Goal: Complete application form

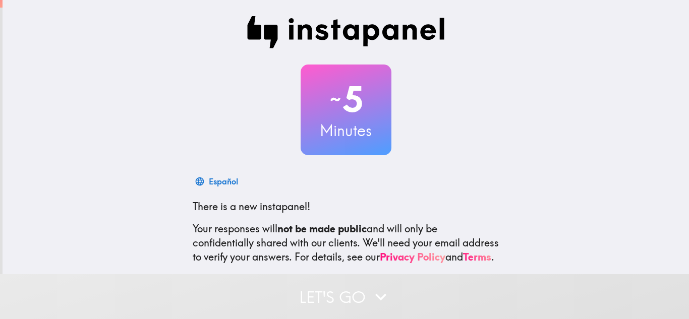
scroll to position [100, 0]
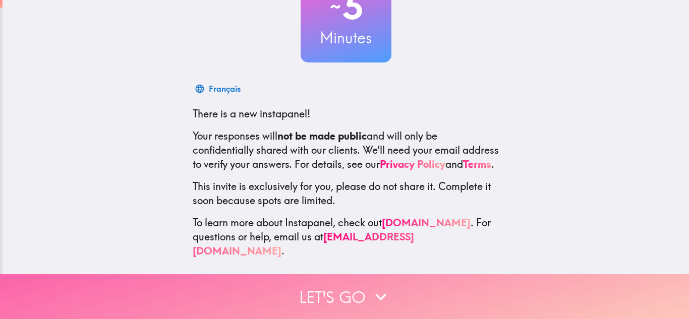
click at [373, 292] on icon "button" at bounding box center [381, 297] width 22 height 22
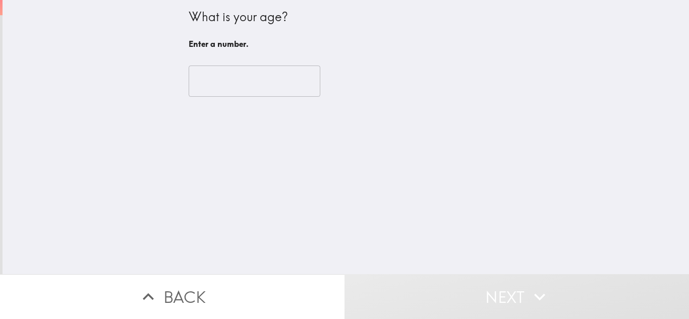
scroll to position [0, 0]
click at [240, 86] on input "number" at bounding box center [255, 81] width 132 height 31
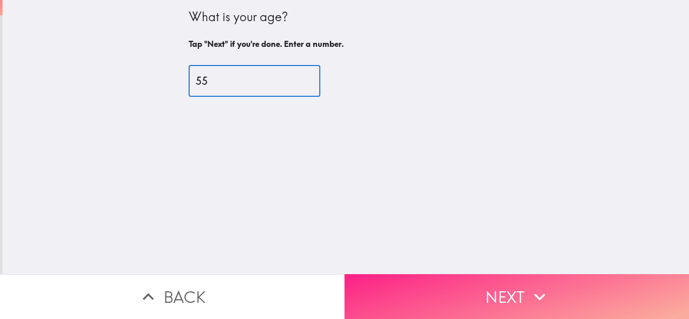
type input "55"
click at [536, 286] on icon "button" at bounding box center [540, 297] width 22 height 22
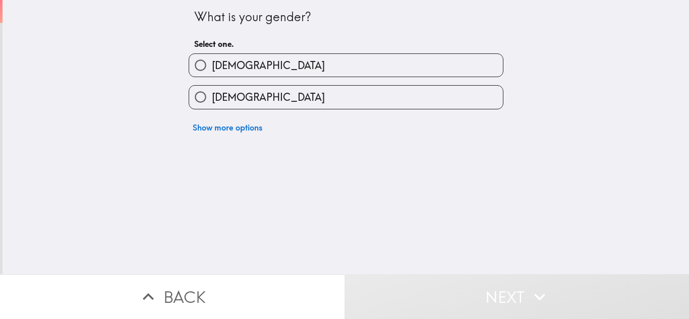
click at [220, 67] on span "[DEMOGRAPHIC_DATA]" at bounding box center [268, 66] width 113 height 14
click at [212, 67] on input "[DEMOGRAPHIC_DATA]" at bounding box center [200, 65] width 23 height 23
radio input "true"
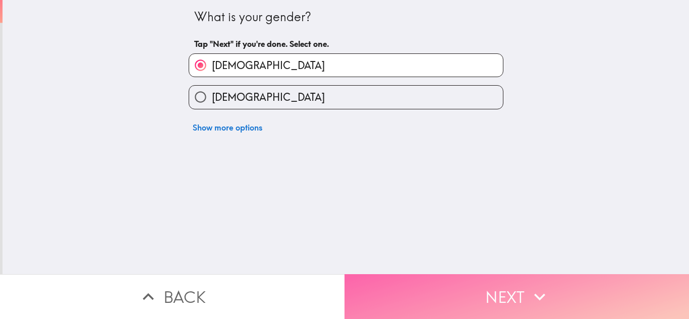
click at [515, 301] on button "Next" at bounding box center [517, 297] width 345 height 45
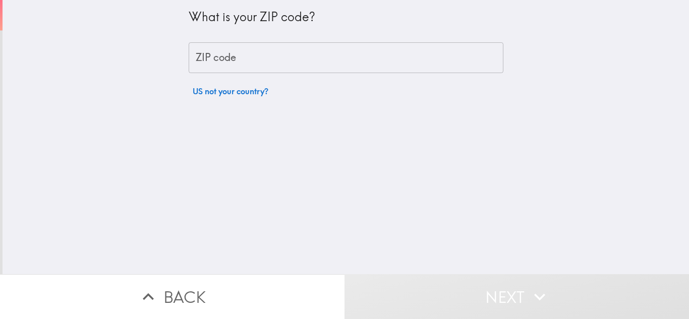
click at [223, 62] on input "ZIP code" at bounding box center [346, 57] width 315 height 31
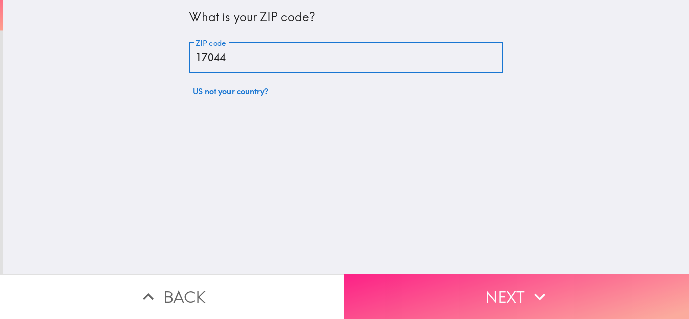
type input "17044"
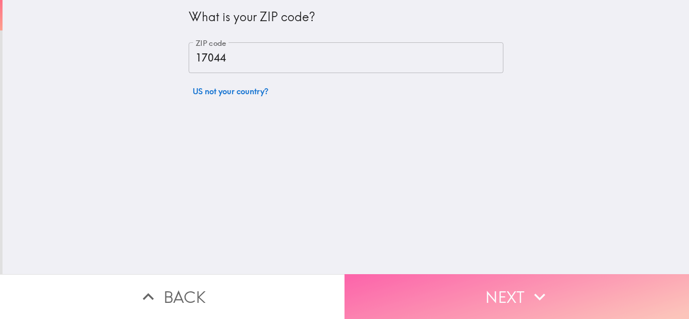
click at [500, 284] on button "Next" at bounding box center [517, 297] width 345 height 45
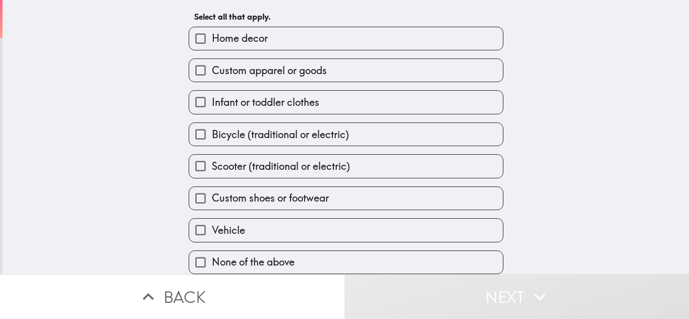
scroll to position [51, 0]
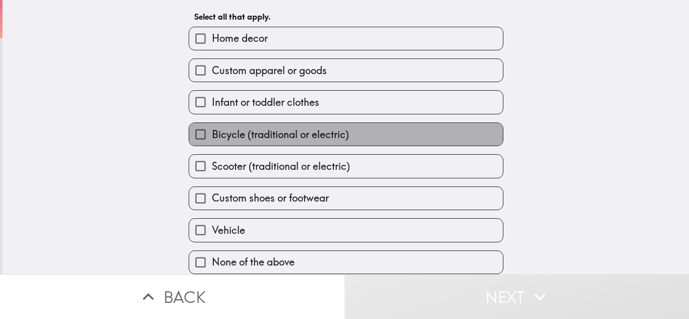
click at [220, 132] on span "Bicycle (traditional or electric)" at bounding box center [280, 135] width 137 height 14
click at [212, 132] on input "Bicycle (traditional or electric)" at bounding box center [200, 134] width 23 height 23
checkbox input "true"
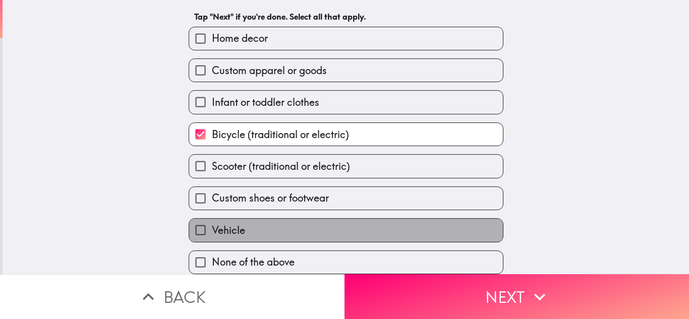
click at [242, 224] on label "Vehicle" at bounding box center [346, 230] width 314 height 23
click at [212, 224] on input "Vehicle" at bounding box center [200, 230] width 23 height 23
checkbox input "true"
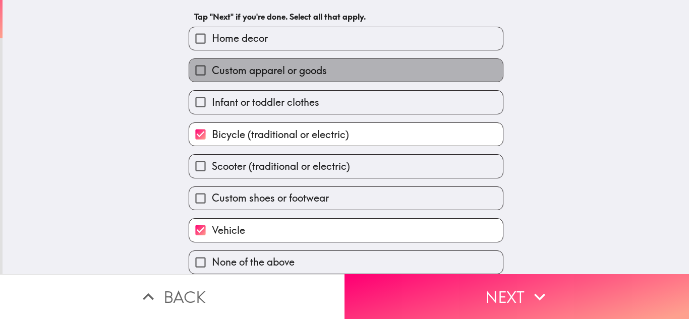
click at [254, 65] on span "Custom apparel or goods" at bounding box center [269, 71] width 115 height 14
click at [212, 65] on input "Custom apparel or goods" at bounding box center [200, 70] width 23 height 23
checkbox input "true"
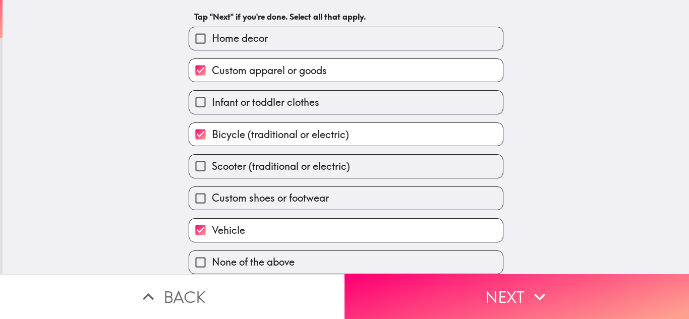
click at [337, 219] on label "Vehicle" at bounding box center [346, 230] width 314 height 23
click at [212, 219] on input "Vehicle" at bounding box center [200, 230] width 23 height 23
checkbox input "false"
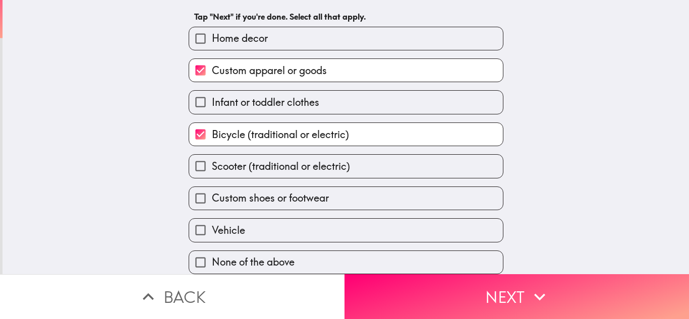
click at [312, 159] on span "Scooter (traditional or electric)" at bounding box center [281, 166] width 138 height 14
click at [212, 159] on input "Scooter (traditional or electric)" at bounding box center [200, 166] width 23 height 23
checkbox input "true"
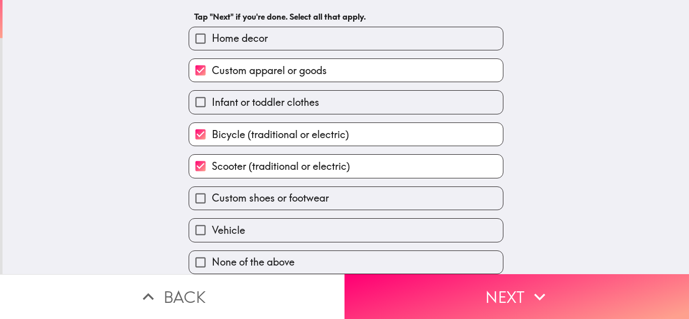
click at [491, 289] on button "Next" at bounding box center [517, 297] width 345 height 45
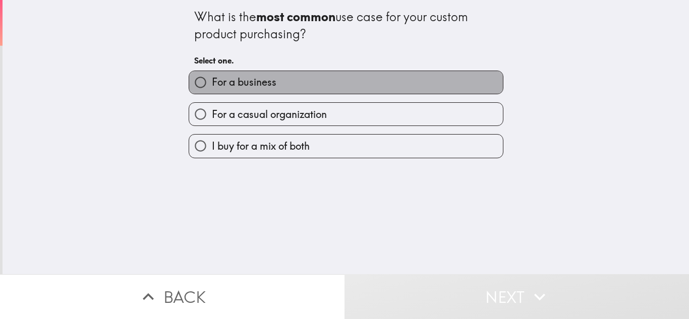
click at [288, 88] on label "For a business" at bounding box center [346, 82] width 314 height 23
click at [212, 88] on input "For a business" at bounding box center [200, 82] width 23 height 23
radio input "true"
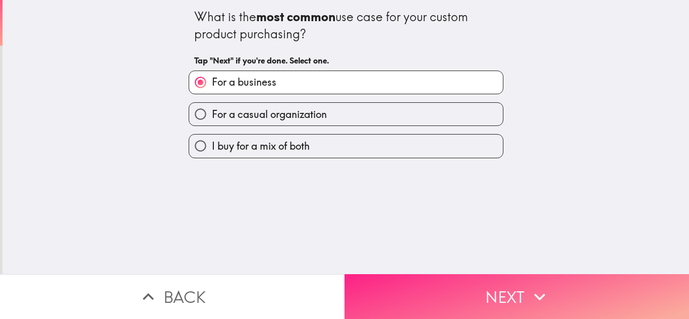
click at [478, 295] on button "Next" at bounding box center [517, 297] width 345 height 45
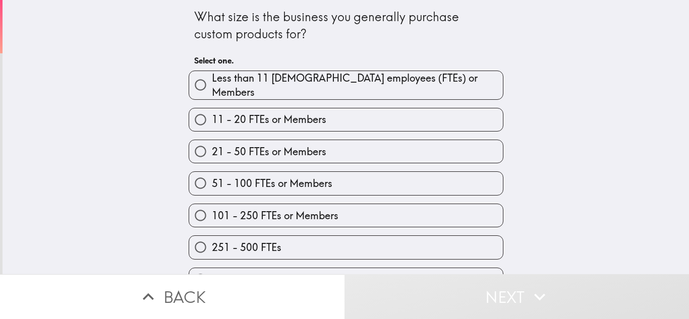
scroll to position [20, 0]
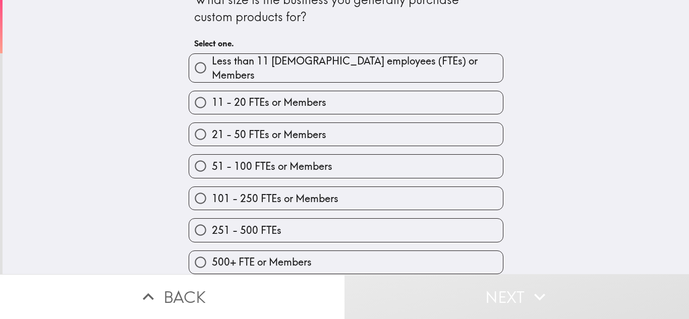
click at [255, 192] on span "101 - 250 FTEs or Members" at bounding box center [275, 199] width 127 height 14
click at [212, 191] on input "101 - 250 FTEs or Members" at bounding box center [200, 198] width 23 height 23
radio input "true"
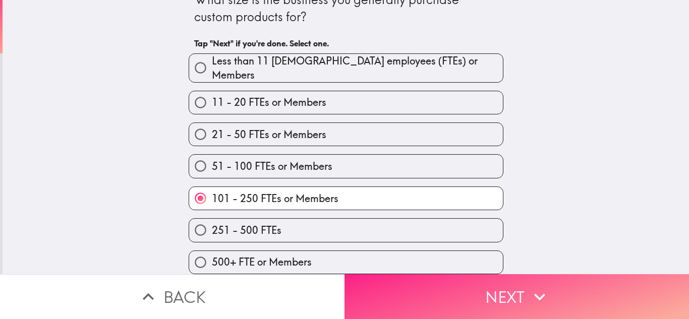
click at [497, 285] on button "Next" at bounding box center [517, 297] width 345 height 45
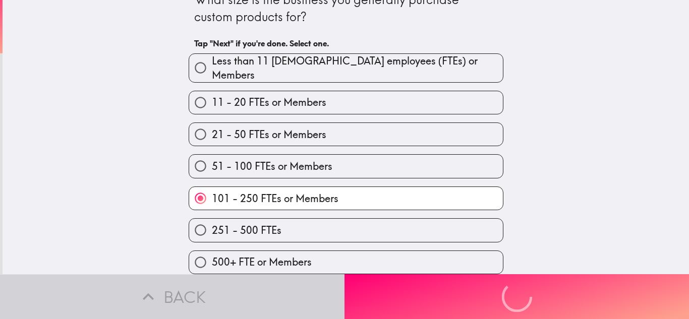
scroll to position [0, 0]
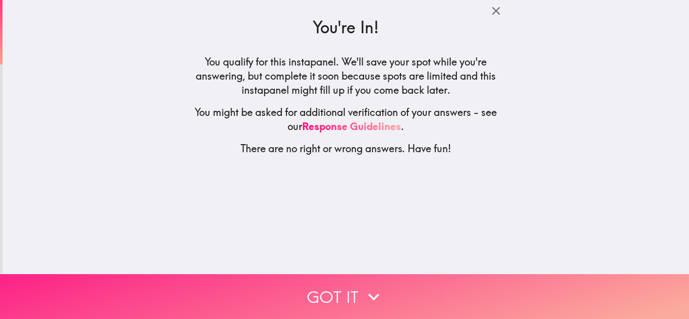
click at [397, 286] on button "Got it" at bounding box center [344, 297] width 689 height 45
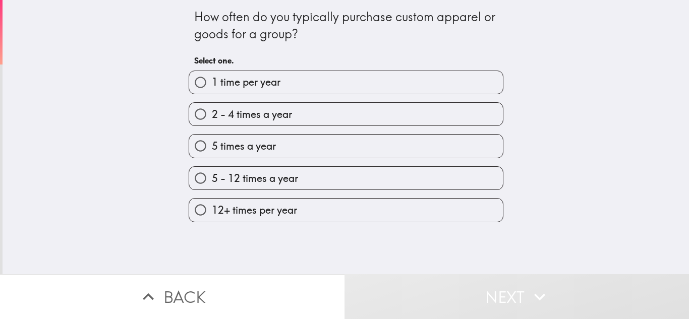
click at [274, 143] on label "5 times a year" at bounding box center [346, 146] width 314 height 23
click at [212, 143] on input "5 times a year" at bounding box center [200, 146] width 23 height 23
radio input "true"
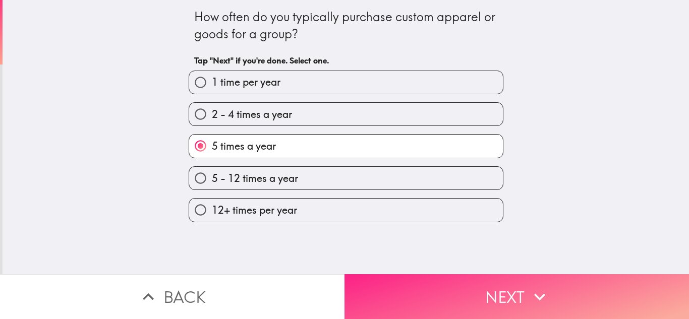
click at [482, 285] on button "Next" at bounding box center [517, 297] width 345 height 45
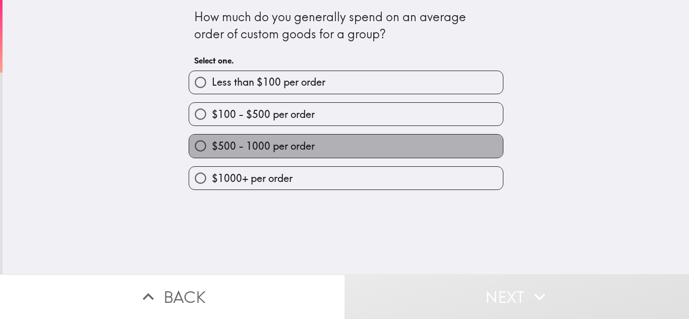
click at [293, 152] on span "$500 - 1000 per order" at bounding box center [263, 146] width 103 height 14
click at [212, 152] on input "$500 - 1000 per order" at bounding box center [200, 146] width 23 height 23
radio input "true"
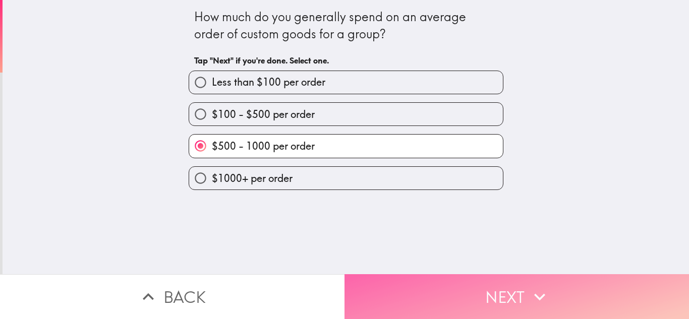
click at [494, 289] on button "Next" at bounding box center [517, 297] width 345 height 45
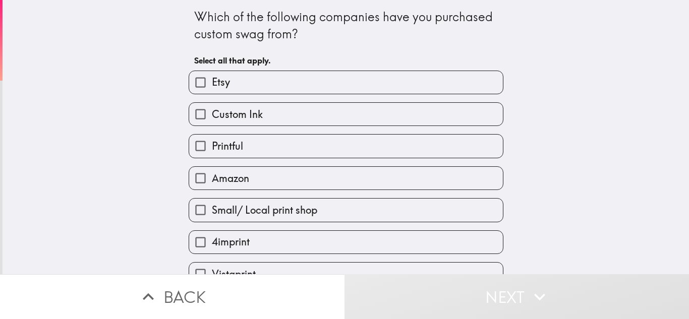
click at [215, 144] on span "Printful" at bounding box center [227, 146] width 31 height 14
click at [212, 144] on input "Printful" at bounding box center [200, 146] width 23 height 23
checkbox input "true"
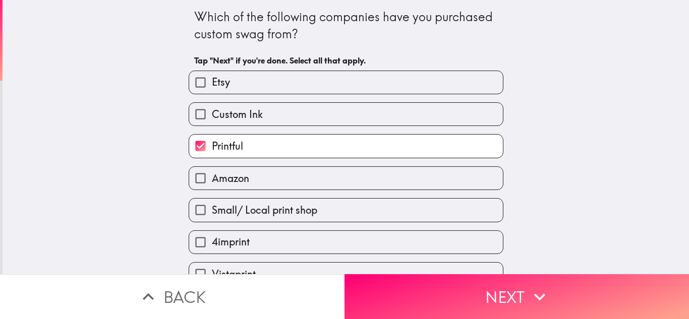
click at [238, 84] on label "Etsy" at bounding box center [346, 82] width 314 height 23
click at [212, 84] on input "Etsy" at bounding box center [200, 82] width 23 height 23
checkbox input "true"
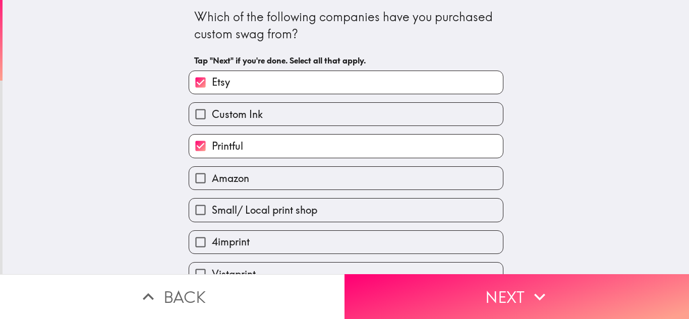
scroll to position [51, 0]
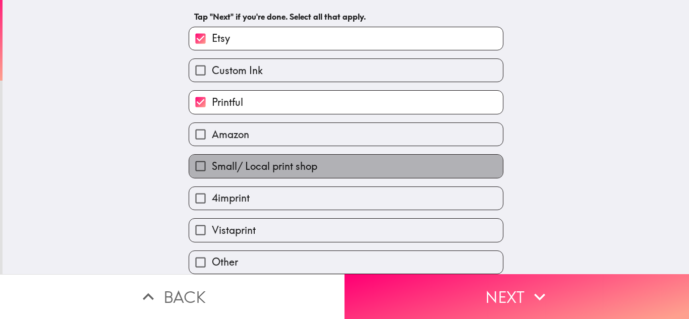
click at [229, 159] on span "Small/ Local print shop" at bounding box center [264, 166] width 105 height 14
click at [212, 159] on input "Small/ Local print shop" at bounding box center [200, 166] width 23 height 23
checkbox input "true"
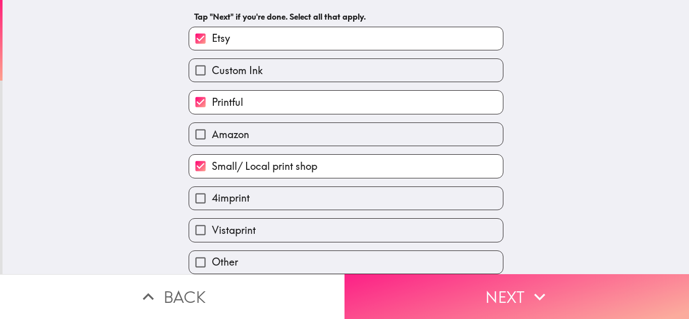
click at [452, 297] on button "Next" at bounding box center [517, 297] width 345 height 45
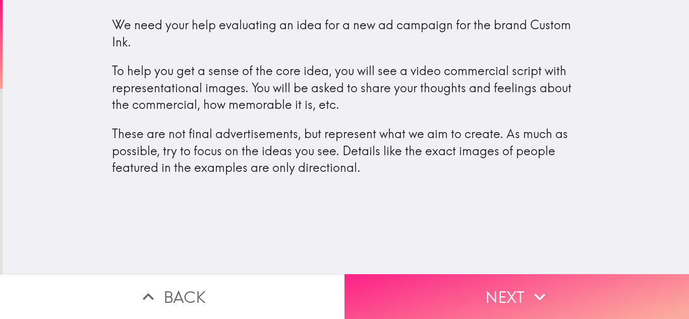
click at [472, 289] on button "Next" at bounding box center [517, 297] width 345 height 45
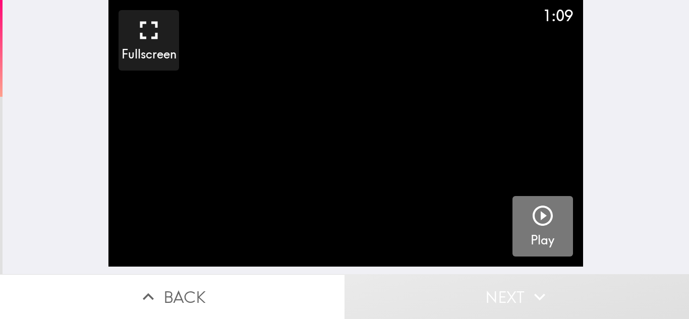
click at [531, 215] on icon "button" at bounding box center [543, 216] width 24 height 24
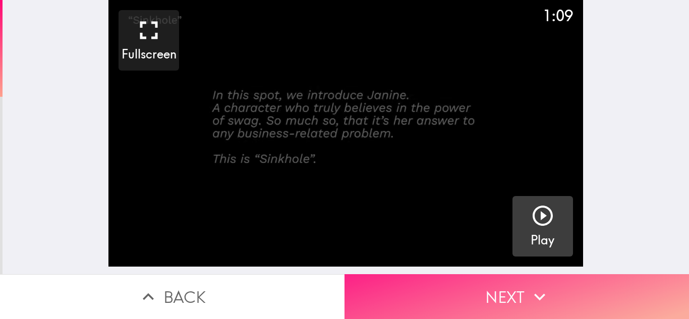
click at [472, 292] on button "Next" at bounding box center [517, 297] width 345 height 45
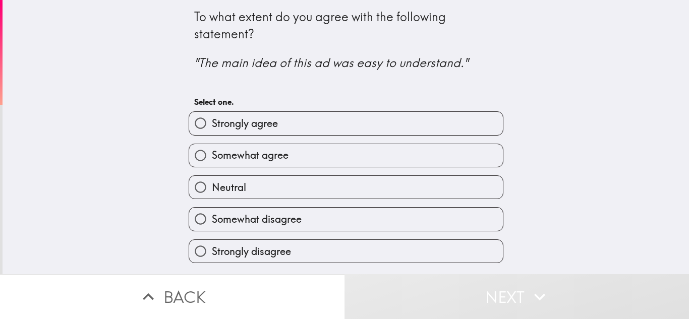
click at [263, 156] on span "Somewhat agree" at bounding box center [250, 155] width 77 height 14
click at [212, 156] on input "Somewhat agree" at bounding box center [200, 155] width 23 height 23
radio input "true"
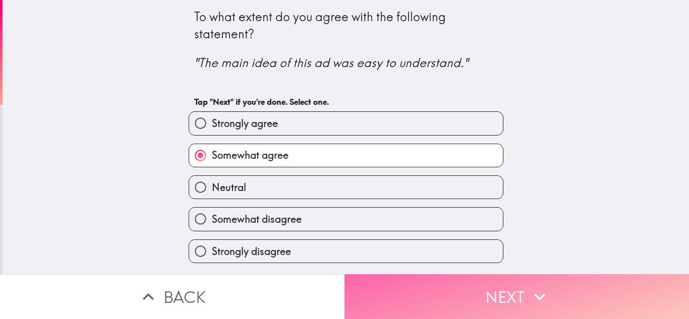
click at [493, 300] on button "Next" at bounding box center [517, 297] width 345 height 45
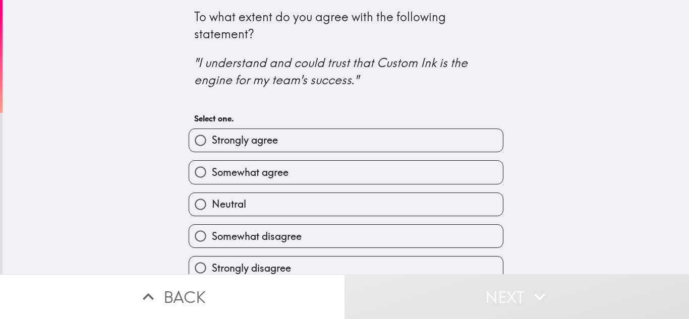
click at [278, 233] on span "Somewhat disagree" at bounding box center [257, 237] width 90 height 14
click at [212, 233] on input "Somewhat disagree" at bounding box center [200, 236] width 23 height 23
radio input "true"
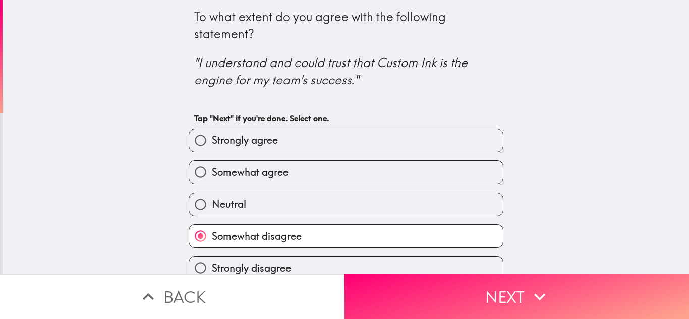
click at [255, 206] on label "Neutral" at bounding box center [346, 204] width 314 height 23
click at [212, 206] on input "Neutral" at bounding box center [200, 204] width 23 height 23
radio input "true"
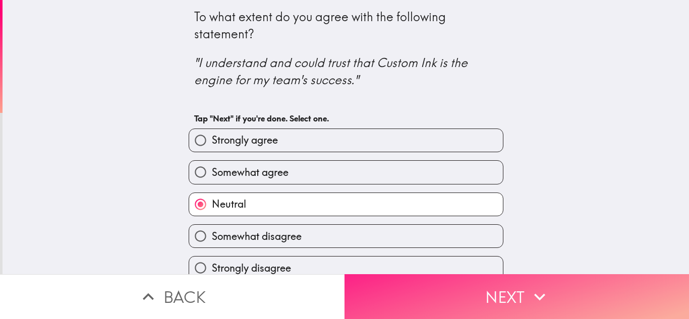
click at [477, 290] on button "Next" at bounding box center [517, 297] width 345 height 45
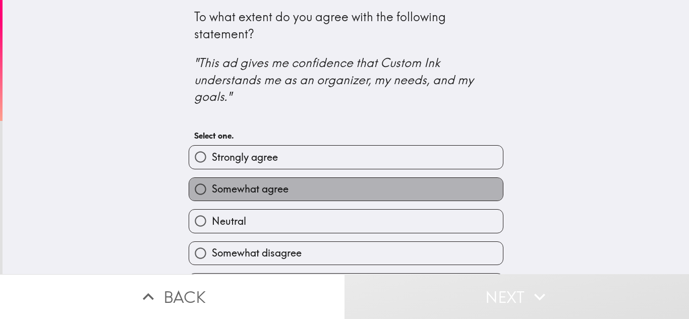
click at [277, 190] on span "Somewhat agree" at bounding box center [250, 189] width 77 height 14
click at [212, 190] on input "Somewhat agree" at bounding box center [200, 189] width 23 height 23
radio input "true"
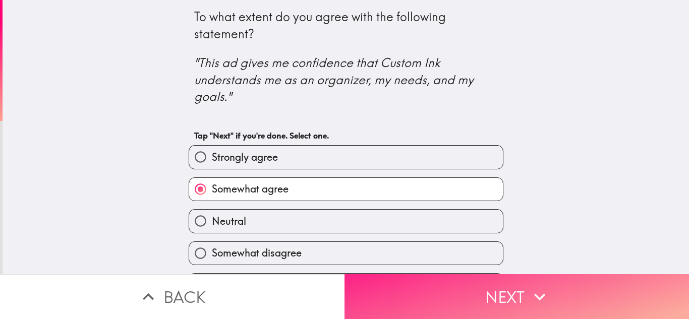
scroll to position [30, 0]
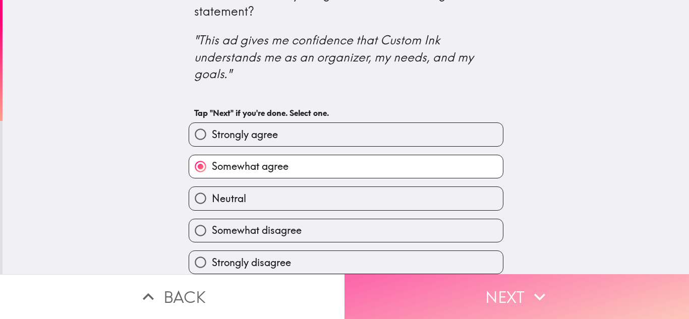
click at [491, 284] on button "Next" at bounding box center [517, 297] width 345 height 45
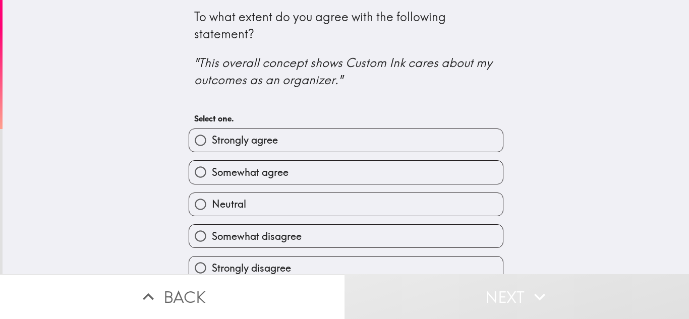
click at [295, 135] on label "Strongly agree" at bounding box center [346, 140] width 314 height 23
click at [212, 135] on input "Strongly agree" at bounding box center [200, 140] width 23 height 23
radio input "true"
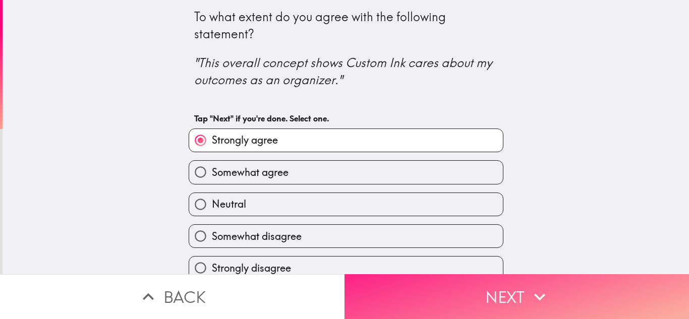
click at [510, 290] on button "Next" at bounding box center [517, 297] width 345 height 45
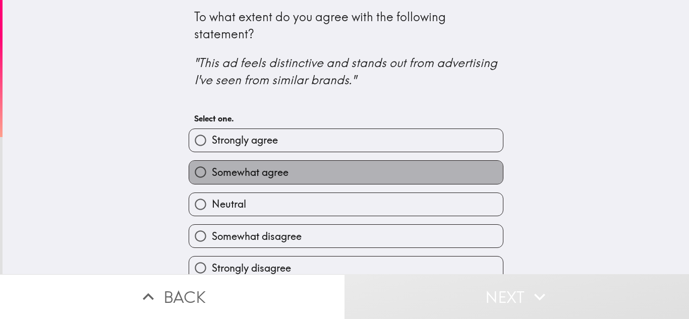
click at [296, 169] on label "Somewhat agree" at bounding box center [346, 172] width 314 height 23
click at [212, 169] on input "Somewhat agree" at bounding box center [200, 172] width 23 height 23
radio input "true"
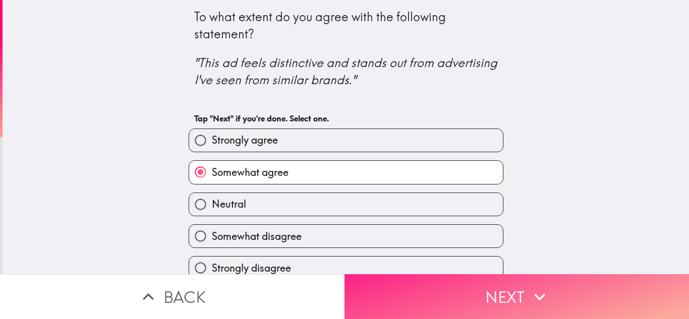
click at [485, 286] on button "Next" at bounding box center [517, 297] width 345 height 45
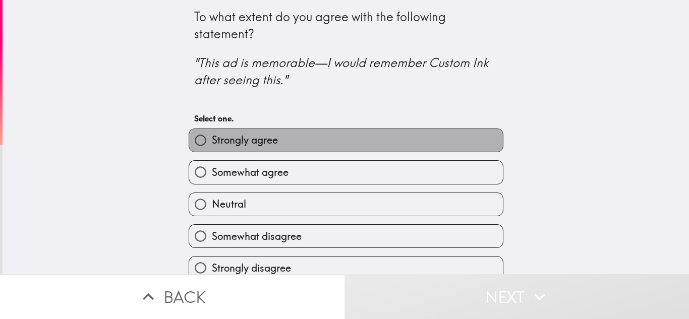
click at [311, 142] on label "Strongly agree" at bounding box center [346, 140] width 314 height 23
click at [212, 142] on input "Strongly agree" at bounding box center [200, 140] width 23 height 23
radio input "true"
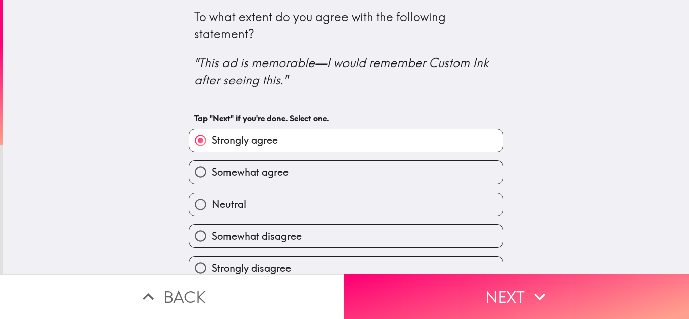
scroll to position [14, 0]
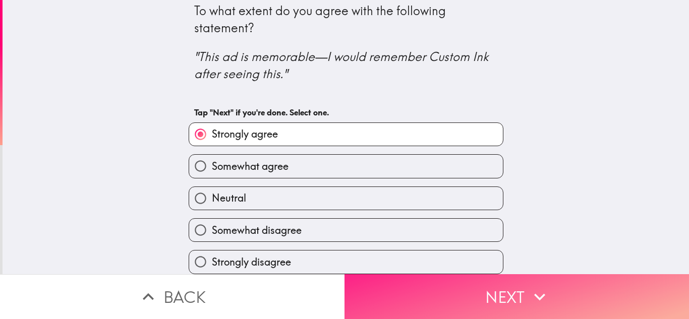
click at [519, 289] on button "Next" at bounding box center [517, 297] width 345 height 45
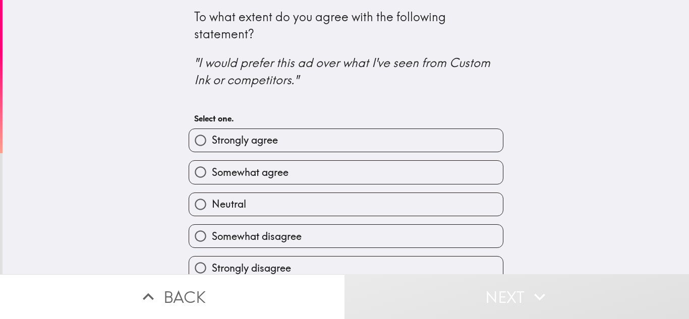
click at [290, 171] on label "Somewhat agree" at bounding box center [346, 172] width 314 height 23
click at [212, 171] on input "Somewhat agree" at bounding box center [200, 172] width 23 height 23
radio input "true"
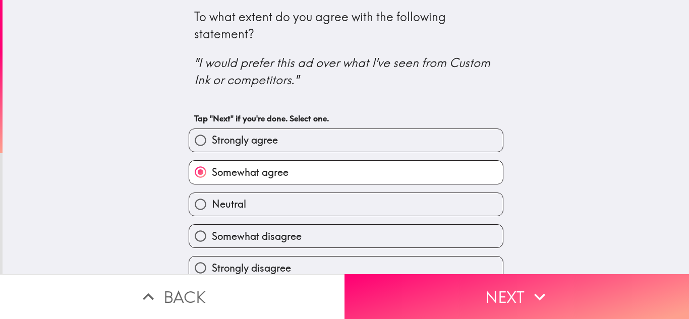
scroll to position [14, 0]
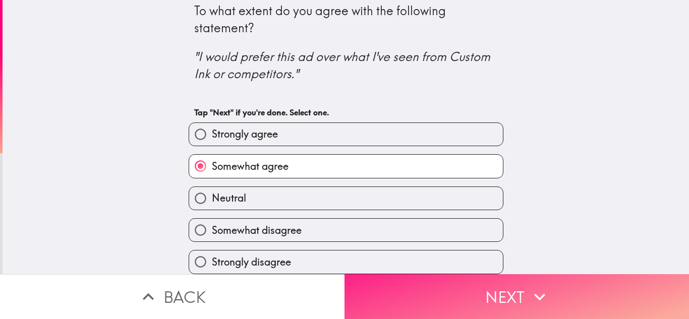
click at [496, 292] on button "Next" at bounding box center [517, 297] width 345 height 45
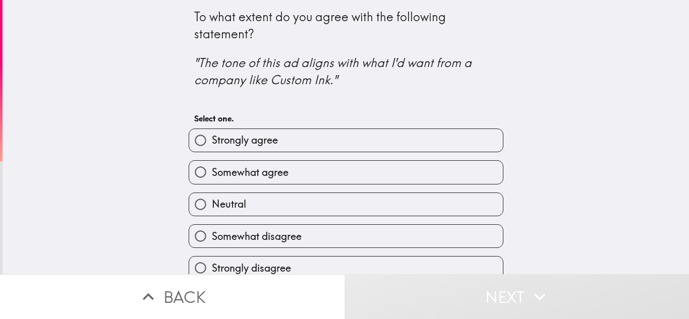
click at [253, 134] on span "Strongly agree" at bounding box center [245, 140] width 66 height 14
click at [212, 134] on input "Strongly agree" at bounding box center [200, 140] width 23 height 23
radio input "true"
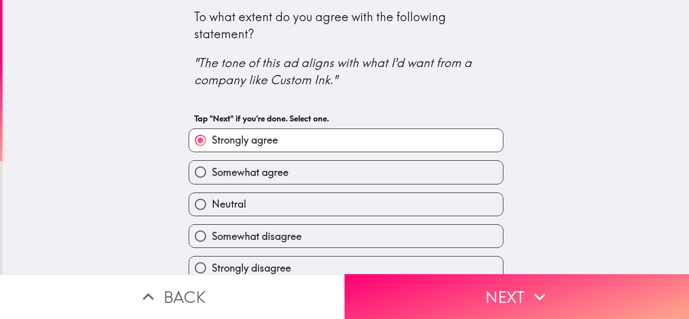
scroll to position [14, 0]
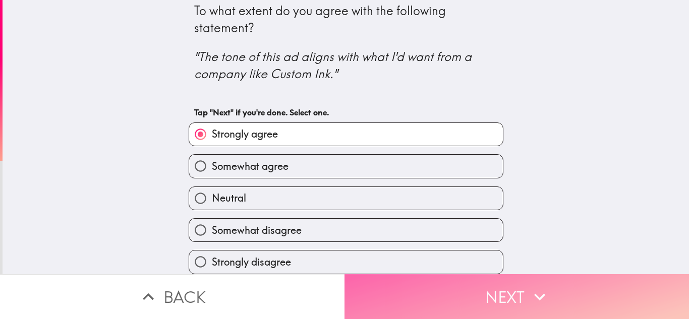
click at [547, 295] on button "Next" at bounding box center [517, 297] width 345 height 45
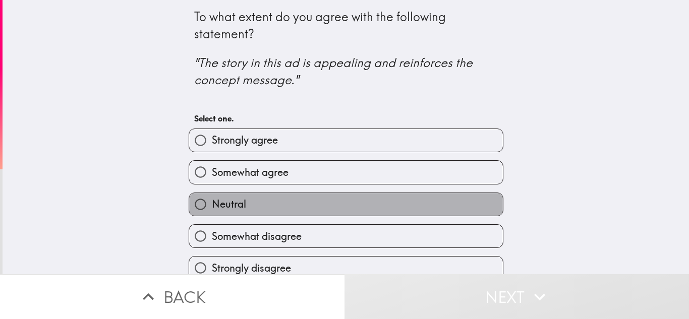
click at [261, 197] on label "Neutral" at bounding box center [346, 204] width 314 height 23
click at [212, 197] on input "Neutral" at bounding box center [200, 204] width 23 height 23
radio input "true"
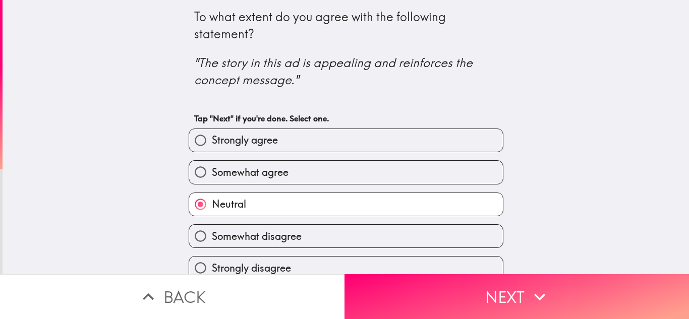
scroll to position [14, 0]
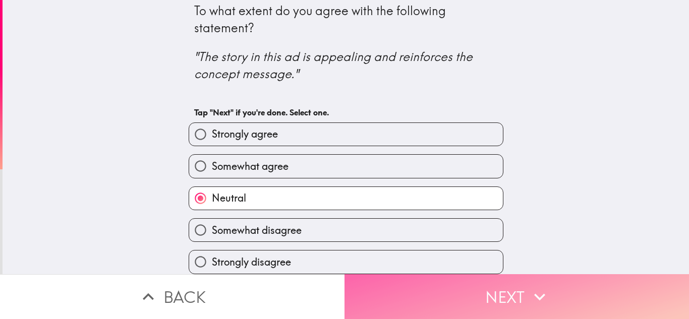
click at [472, 292] on button "Next" at bounding box center [517, 297] width 345 height 45
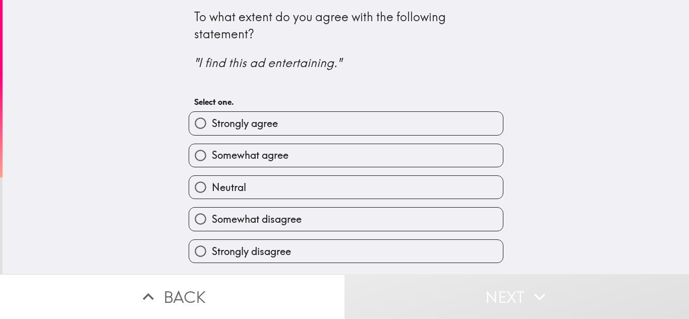
click at [232, 160] on span "Somewhat agree" at bounding box center [250, 155] width 77 height 14
click at [212, 160] on input "Somewhat agree" at bounding box center [200, 155] width 23 height 23
radio input "true"
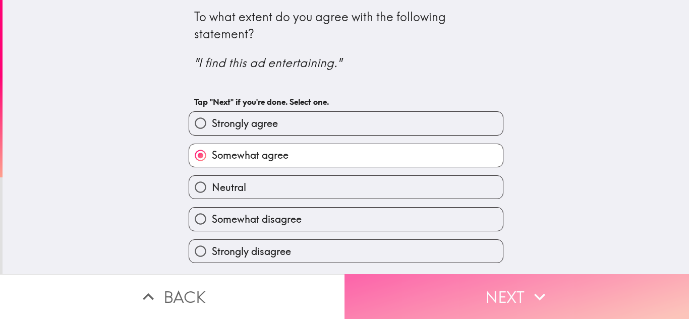
click at [500, 276] on button "Next" at bounding box center [517, 297] width 345 height 45
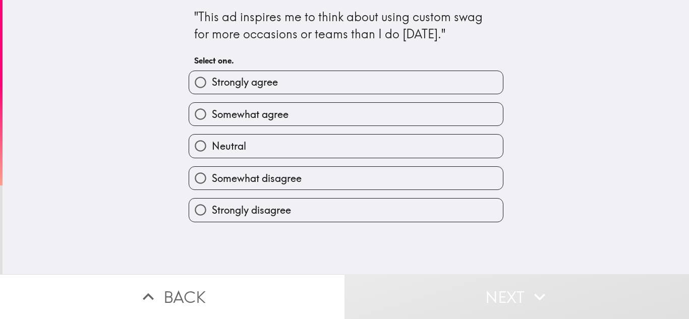
click at [276, 120] on span "Somewhat agree" at bounding box center [250, 114] width 77 height 14
click at [212, 120] on input "Somewhat agree" at bounding box center [200, 114] width 23 height 23
radio input "true"
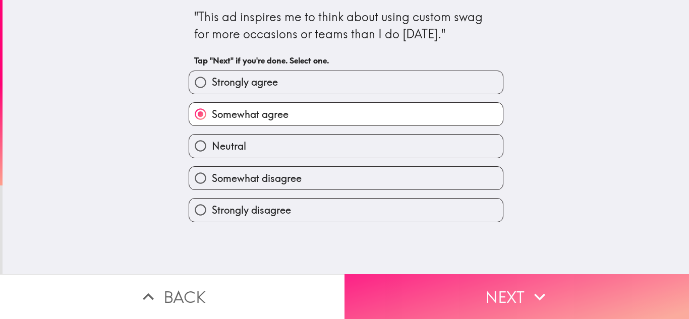
click at [500, 295] on button "Next" at bounding box center [517, 297] width 345 height 45
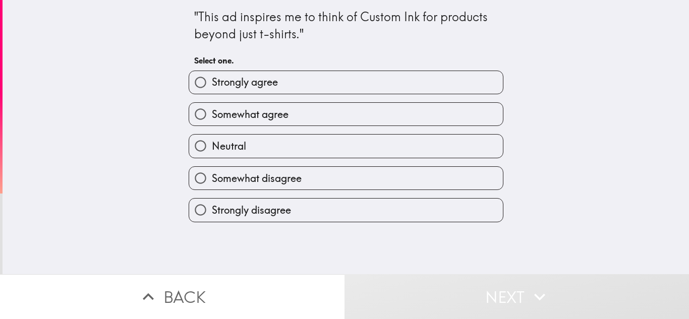
click at [278, 122] on label "Somewhat agree" at bounding box center [346, 114] width 314 height 23
click at [212, 122] on input "Somewhat agree" at bounding box center [200, 114] width 23 height 23
radio input "true"
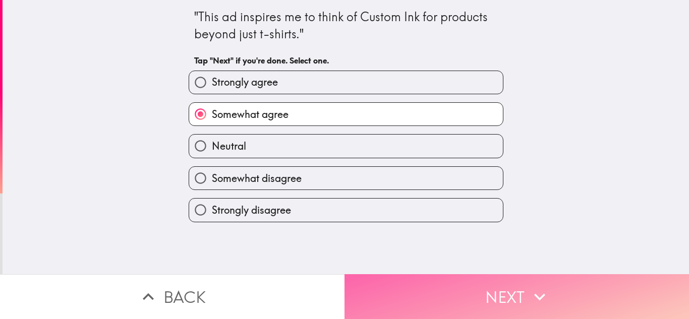
click at [461, 279] on button "Next" at bounding box center [517, 297] width 345 height 45
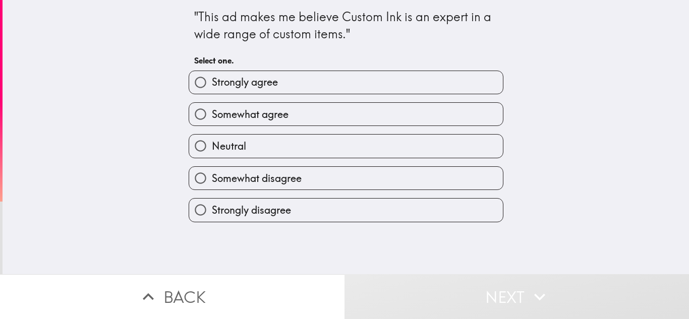
click at [278, 151] on label "Neutral" at bounding box center [346, 146] width 314 height 23
click at [212, 151] on input "Neutral" at bounding box center [200, 146] width 23 height 23
radio input "true"
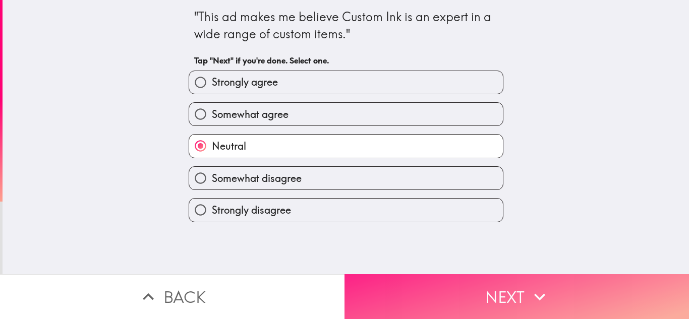
click at [512, 300] on button "Next" at bounding box center [517, 297] width 345 height 45
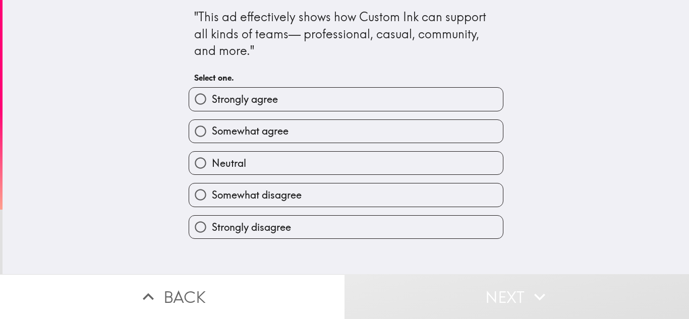
click at [321, 102] on label "Strongly agree" at bounding box center [346, 99] width 314 height 23
click at [212, 102] on input "Strongly agree" at bounding box center [200, 99] width 23 height 23
radio input "true"
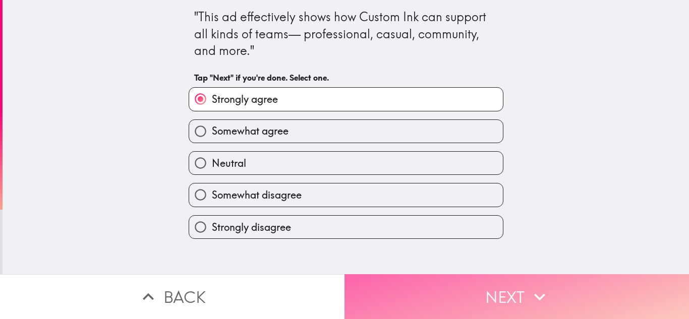
click at [503, 282] on button "Next" at bounding box center [517, 297] width 345 height 45
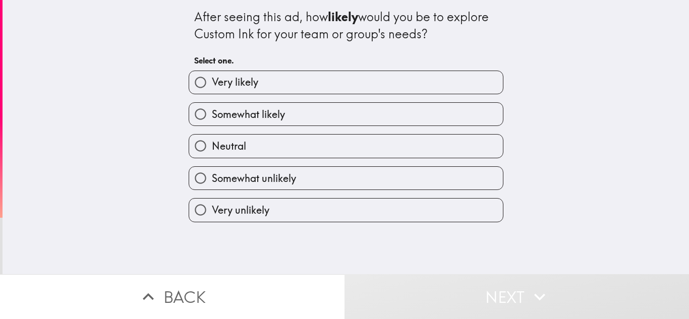
click at [279, 104] on label "Somewhat likely" at bounding box center [346, 114] width 314 height 23
click at [212, 104] on input "Somewhat likely" at bounding box center [200, 114] width 23 height 23
radio input "true"
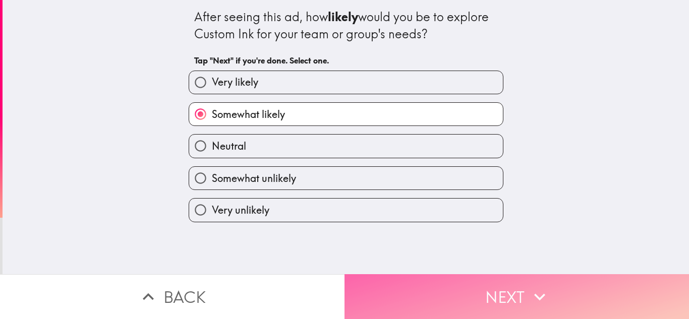
click at [507, 288] on button "Next" at bounding box center [517, 297] width 345 height 45
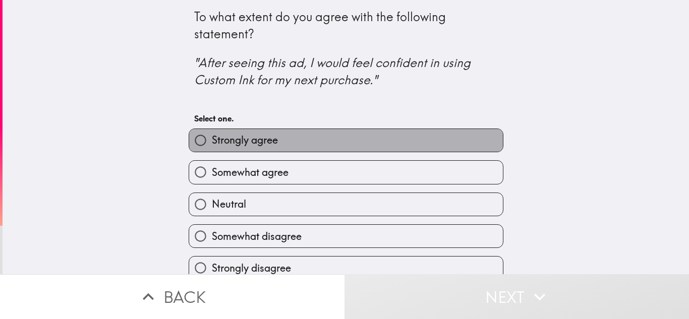
click at [294, 147] on label "Strongly agree" at bounding box center [346, 140] width 314 height 23
click at [212, 147] on input "Strongly agree" at bounding box center [200, 140] width 23 height 23
radio input "true"
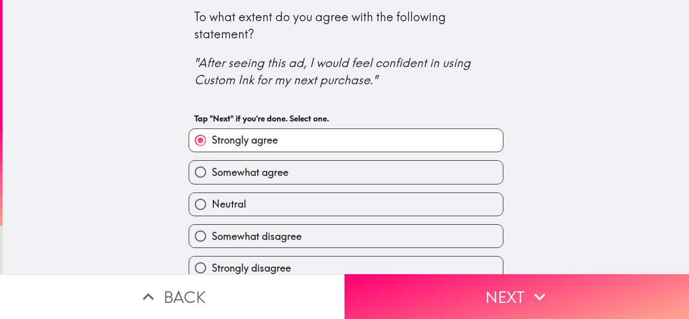
scroll to position [14, 0]
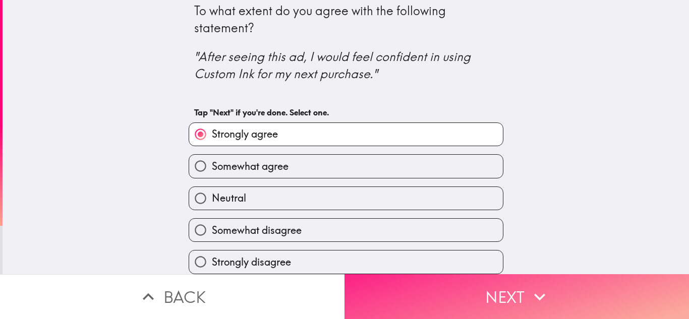
click at [491, 281] on button "Next" at bounding box center [517, 297] width 345 height 45
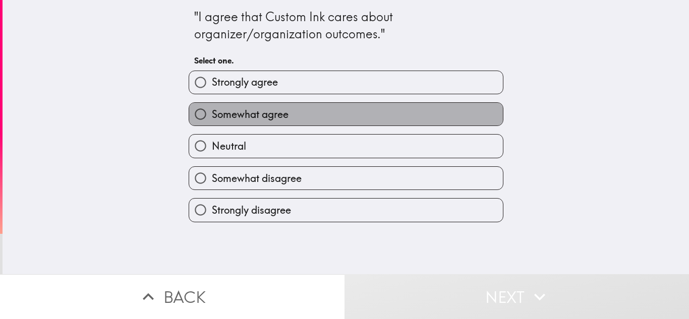
click at [266, 115] on span "Somewhat agree" at bounding box center [250, 114] width 77 height 14
click at [212, 115] on input "Somewhat agree" at bounding box center [200, 114] width 23 height 23
radio input "true"
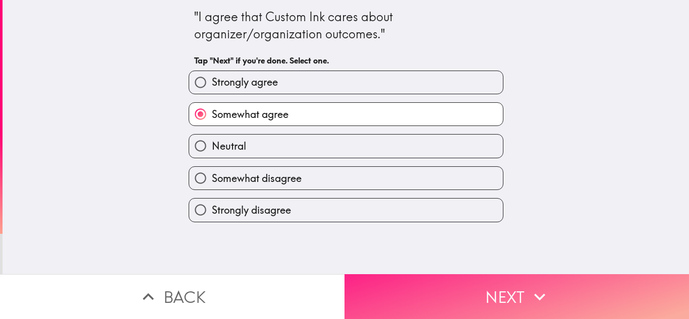
click at [454, 280] on button "Next" at bounding box center [517, 297] width 345 height 45
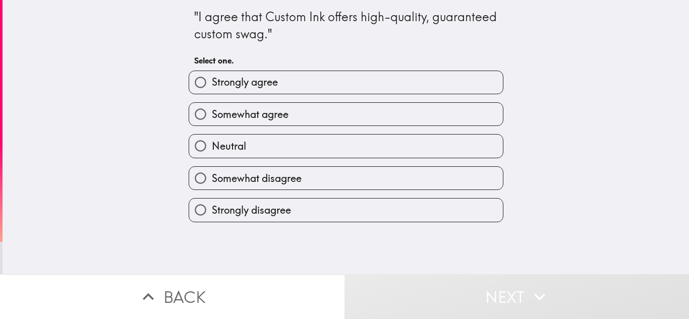
click at [297, 111] on label "Somewhat agree" at bounding box center [346, 114] width 314 height 23
click at [212, 111] on input "Somewhat agree" at bounding box center [200, 114] width 23 height 23
radio input "true"
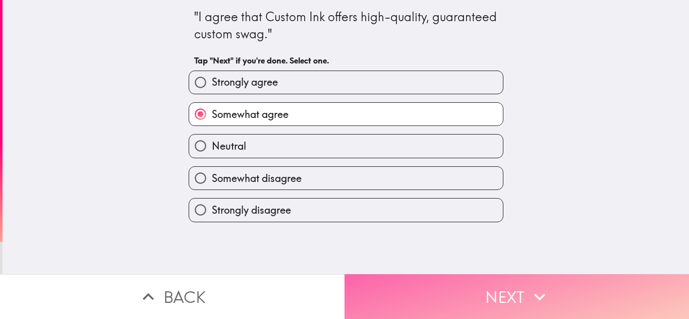
click at [452, 287] on button "Next" at bounding box center [517, 297] width 345 height 45
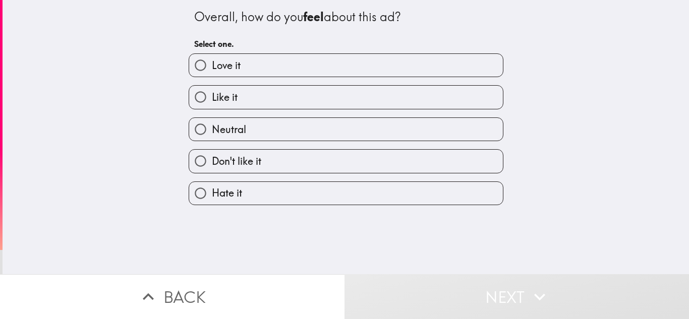
click at [273, 102] on label "Like it" at bounding box center [346, 97] width 314 height 23
click at [212, 102] on input "Like it" at bounding box center [200, 97] width 23 height 23
radio input "true"
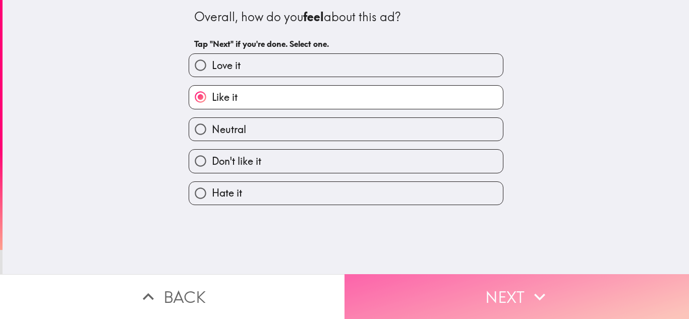
click at [439, 287] on button "Next" at bounding box center [517, 297] width 345 height 45
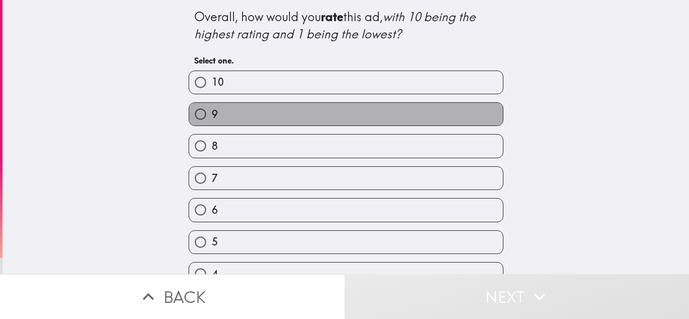
click at [222, 112] on label "9" at bounding box center [346, 114] width 314 height 23
click at [212, 112] on input "9" at bounding box center [200, 114] width 23 height 23
radio input "true"
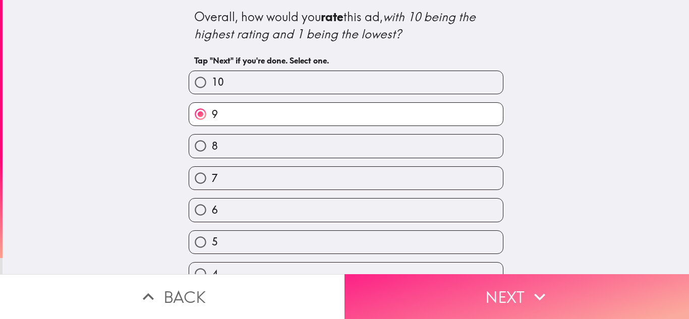
click at [506, 303] on button "Next" at bounding box center [517, 297] width 345 height 45
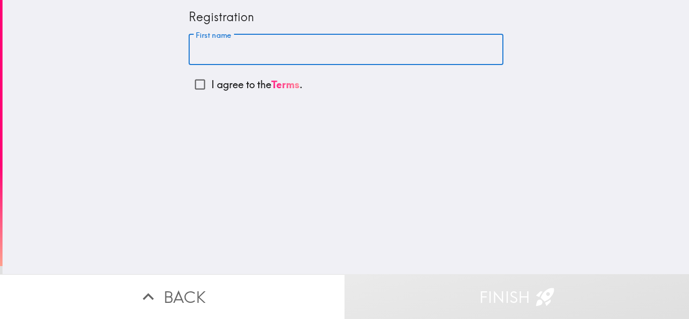
click at [245, 54] on input "First name" at bounding box center [346, 49] width 315 height 31
click at [192, 81] on input "I agree to the Terms ." at bounding box center [200, 84] width 23 height 23
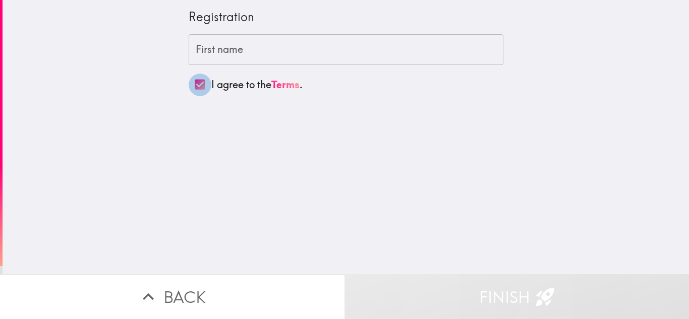
click at [192, 81] on input "I agree to the Terms ." at bounding box center [200, 84] width 23 height 23
checkbox input "false"
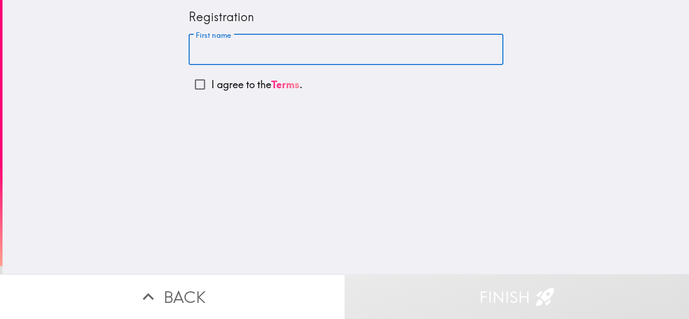
click at [206, 52] on input "First name" at bounding box center [346, 49] width 315 height 31
click at [230, 47] on input "First name" at bounding box center [346, 49] width 315 height 31
type input "[PERSON_NAME]"
click at [189, 88] on input "I agree to the Terms ." at bounding box center [200, 84] width 23 height 23
checkbox input "true"
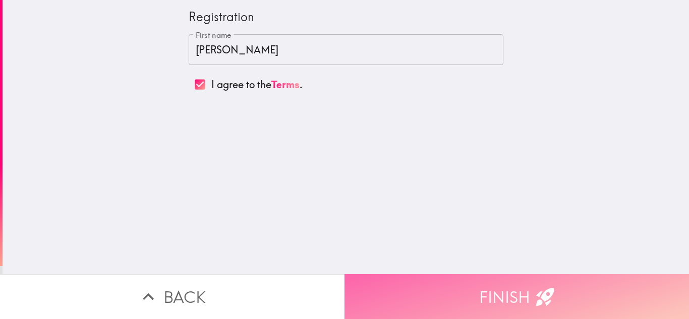
click at [494, 287] on button "Finish" at bounding box center [517, 297] width 345 height 45
